Goal: Task Accomplishment & Management: Manage account settings

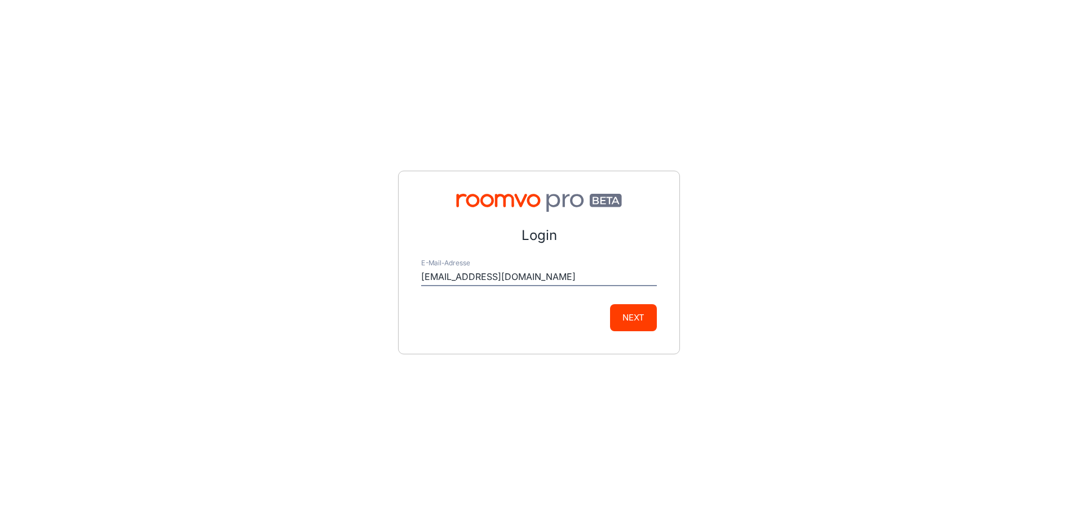
type input "[EMAIL_ADDRESS][DOMAIN_NAME]"
click at [638, 317] on button "Next" at bounding box center [633, 317] width 47 height 27
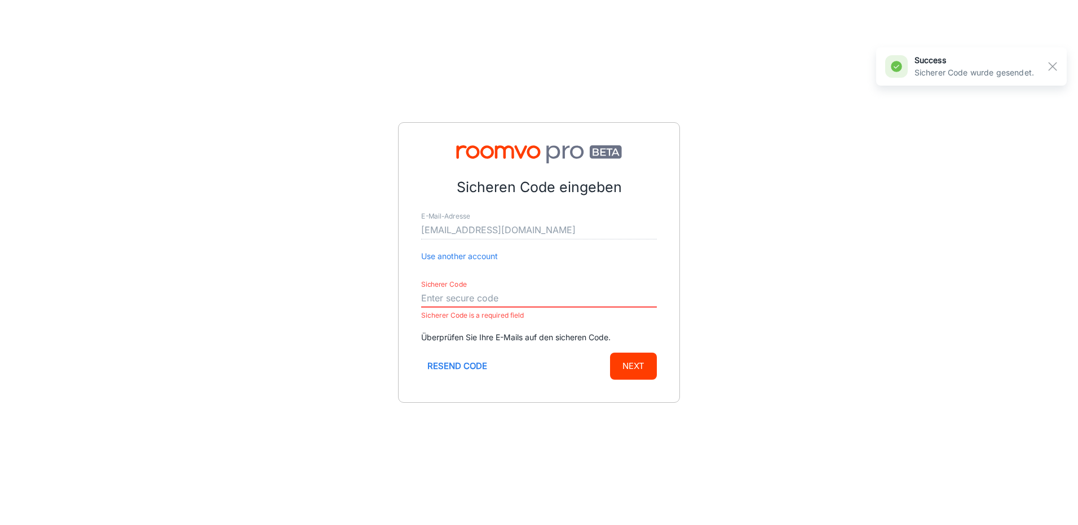
click at [525, 303] on input "Sicherer Code" at bounding box center [539, 299] width 236 height 18
paste input "722248"
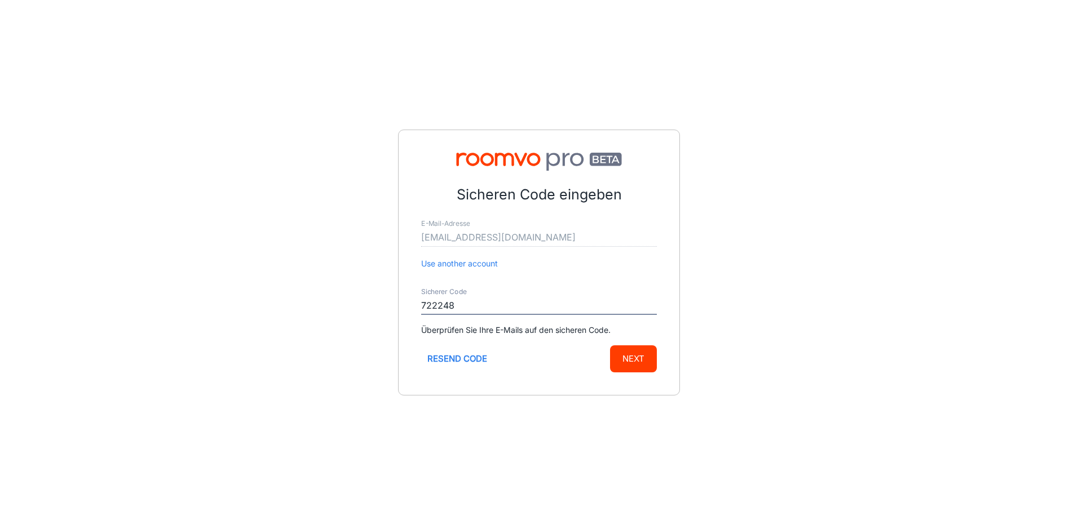
type input "722248"
click at [633, 355] on button "Next" at bounding box center [633, 359] width 47 height 27
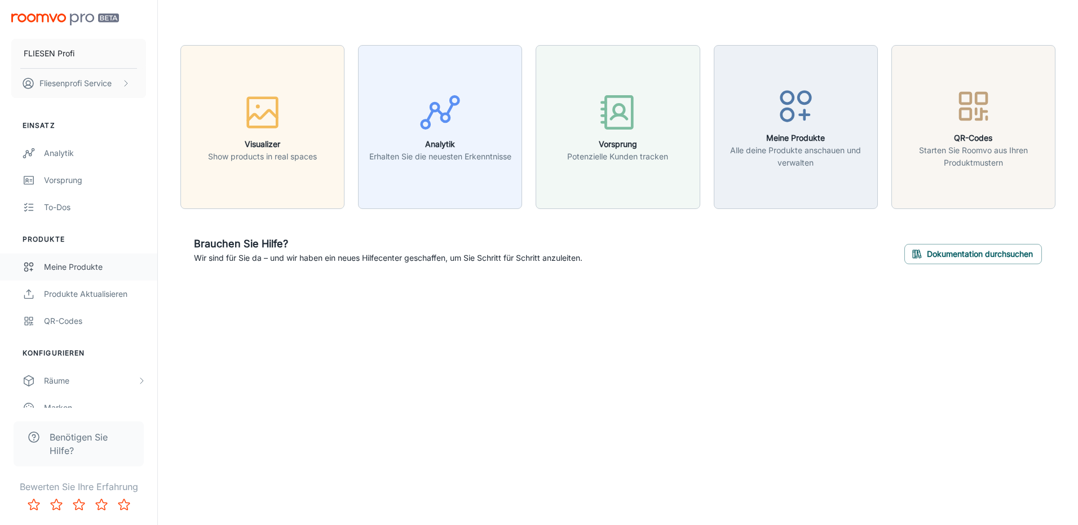
click at [80, 266] on div "Meine Produkte" at bounding box center [95, 267] width 102 height 12
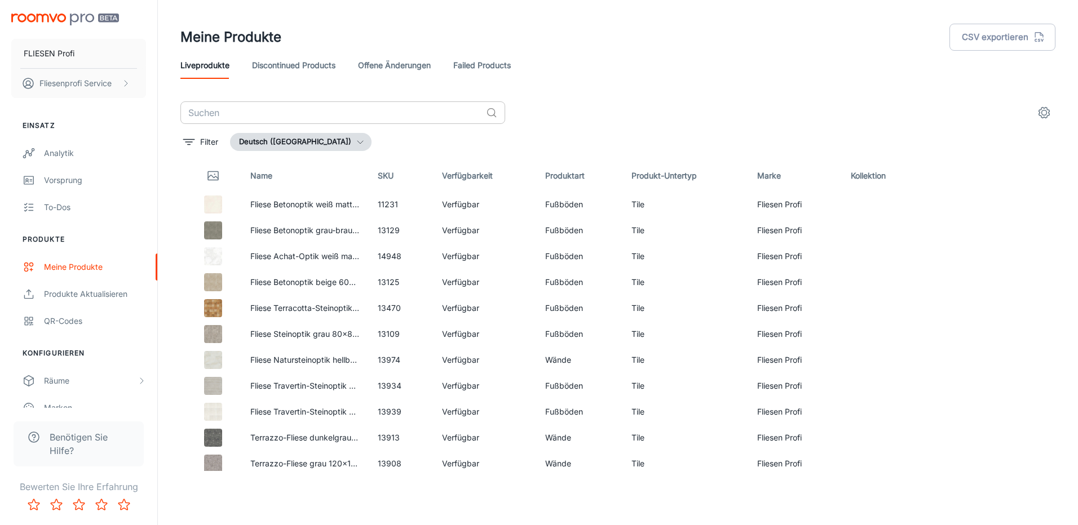
click at [210, 112] on input "text" at bounding box center [330, 112] width 301 height 23
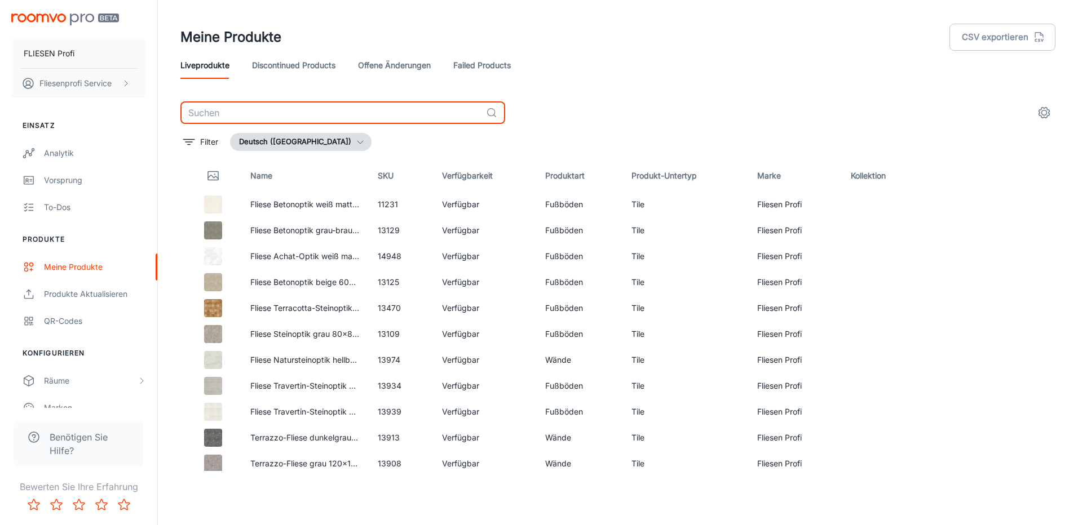
click at [205, 105] on input "text" at bounding box center [330, 112] width 301 height 23
paste input "21207"
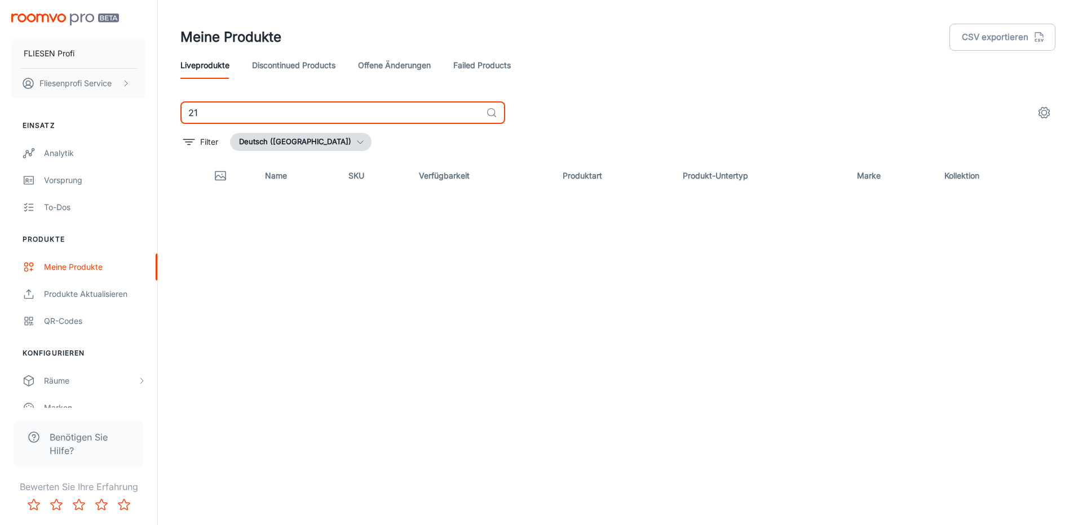
type input "2"
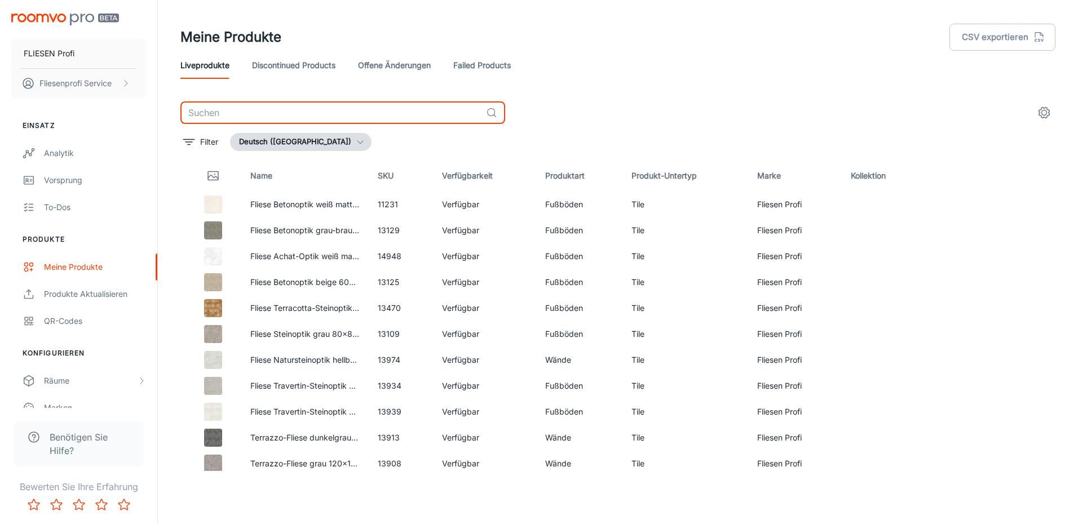
click at [313, 63] on link "Discontinued Products" at bounding box center [293, 65] width 83 height 27
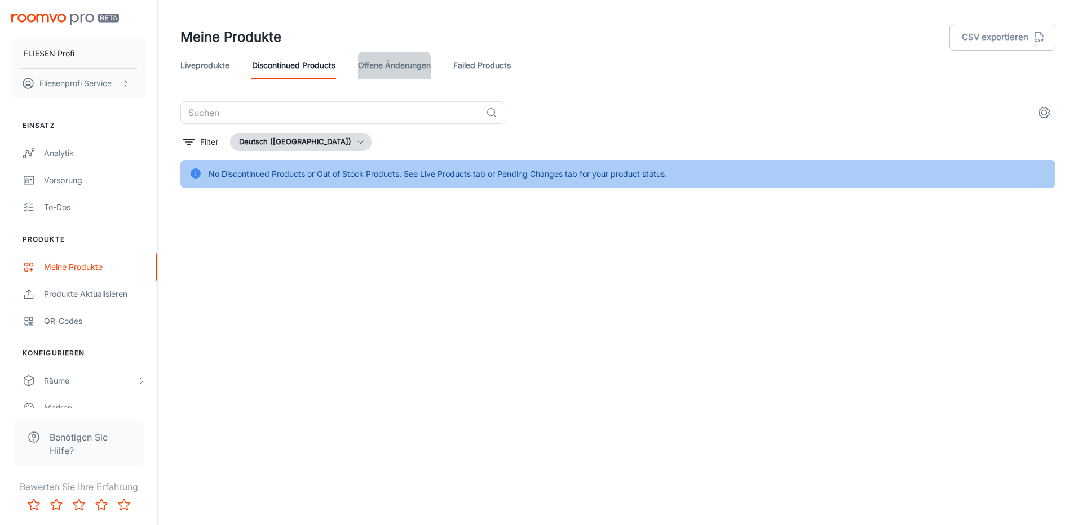
click at [388, 72] on link "offene Änderungen" at bounding box center [394, 65] width 73 height 27
click at [474, 68] on link "Failed Products" at bounding box center [482, 65] width 58 height 27
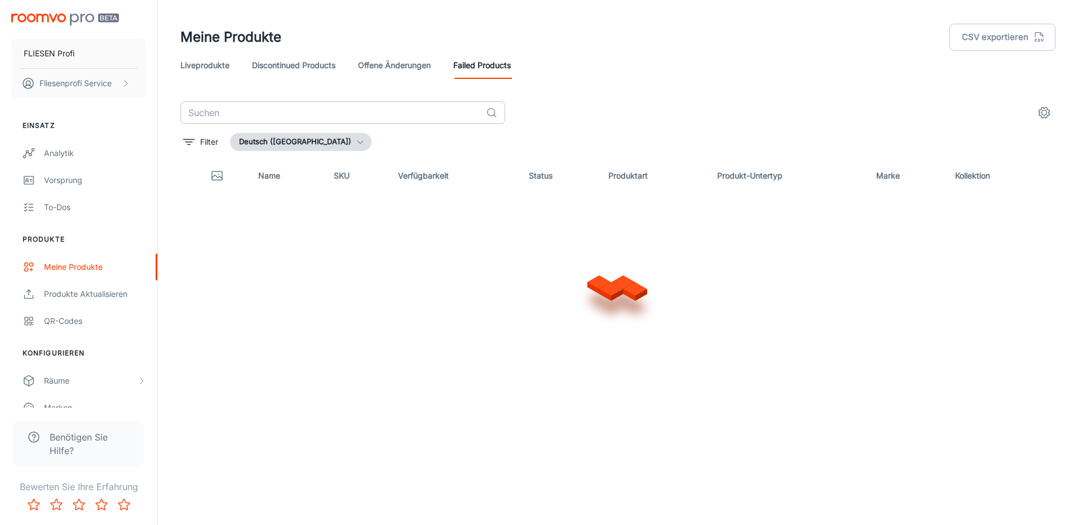
click at [209, 109] on input "text" at bounding box center [330, 112] width 301 height 23
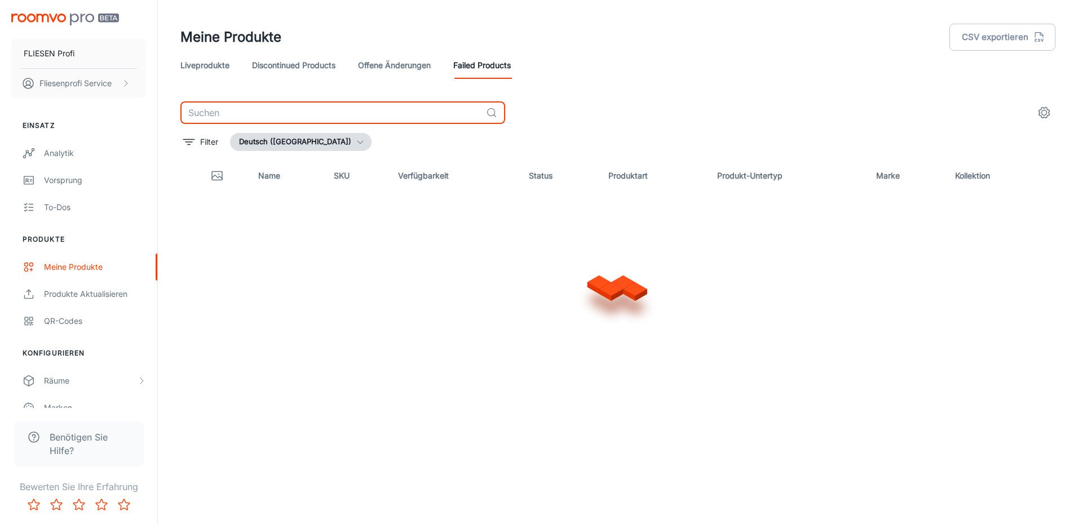
paste input "21207"
type input "21207"
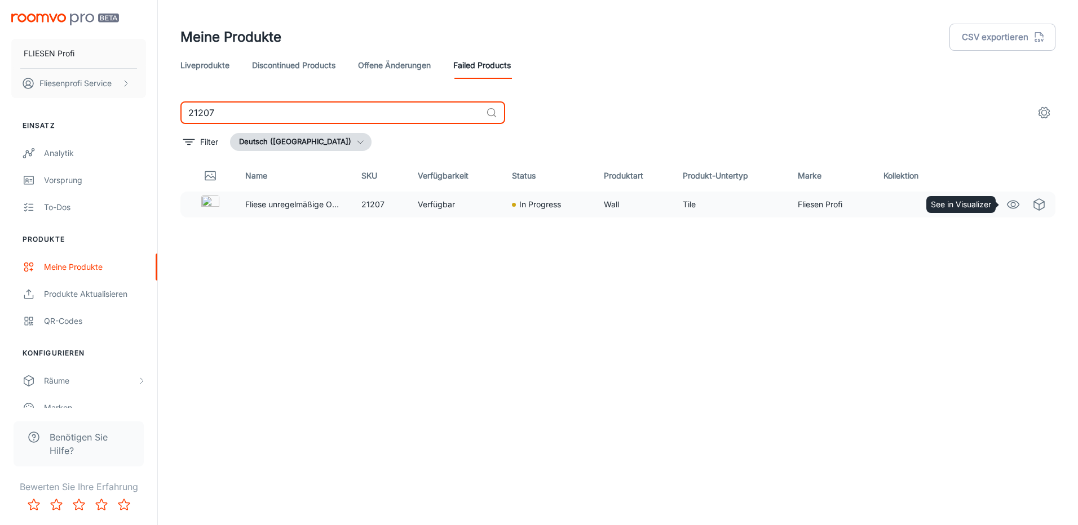
click at [1012, 206] on circle "See in Visualizer" at bounding box center [1013, 204] width 5 height 5
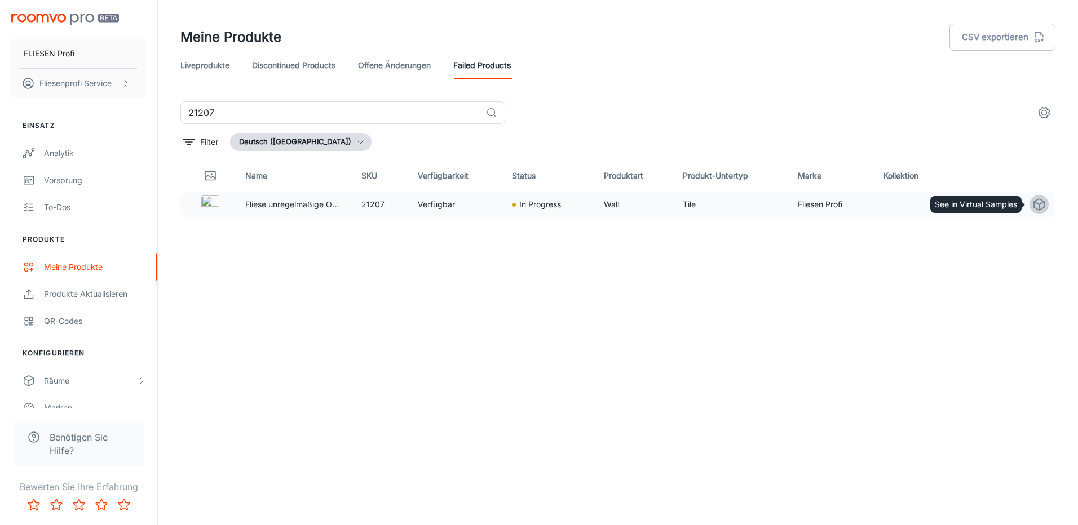
click at [1037, 206] on icon "See in Virtual Samples" at bounding box center [1039, 205] width 14 height 14
drag, startPoint x: 214, startPoint y: 111, endPoint x: 129, endPoint y: 105, distance: 85.4
click at [153, 111] on div "FLIESEN Profi Fliesenprofi Service Einsatz Analytik Vorsprung To-dos Produkte M…" at bounding box center [539, 258] width 1078 height 516
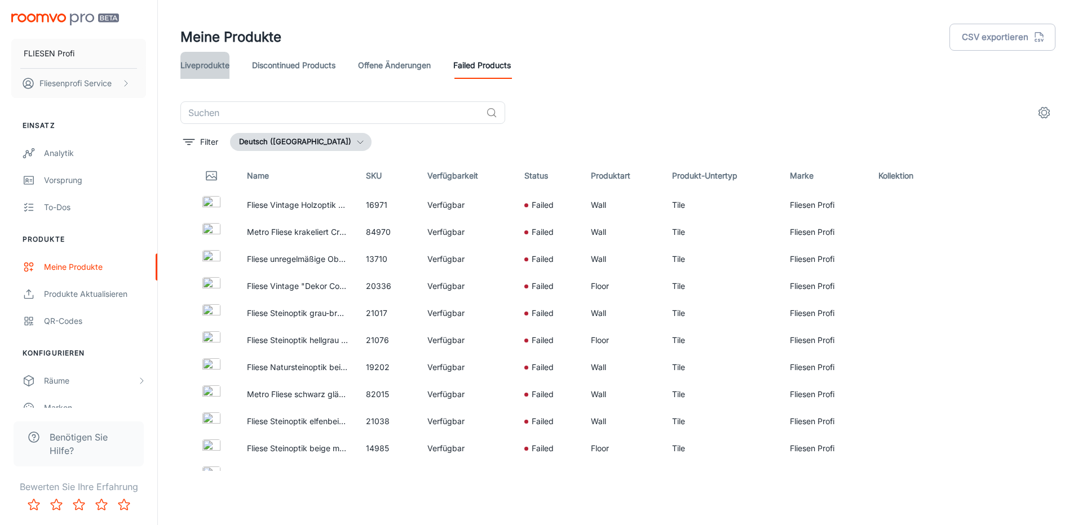
click at [195, 68] on link "Liveprodukte" at bounding box center [204, 65] width 49 height 27
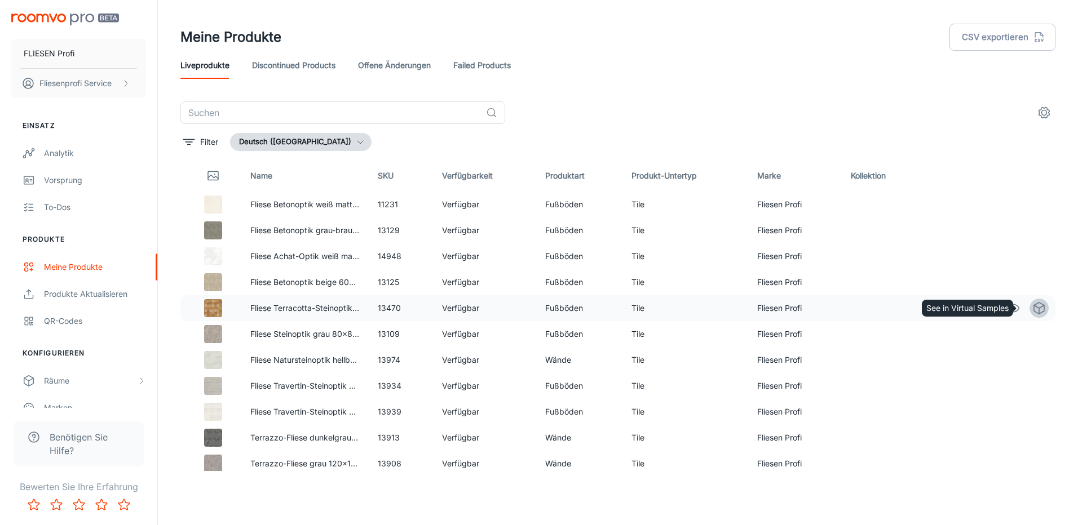
click at [1032, 309] on icon "See in Virtual Samples" at bounding box center [1039, 309] width 14 height 14
click at [88, 289] on div "Produkte aktualisieren" at bounding box center [95, 294] width 102 height 12
